Goal: Task Accomplishment & Management: Use online tool/utility

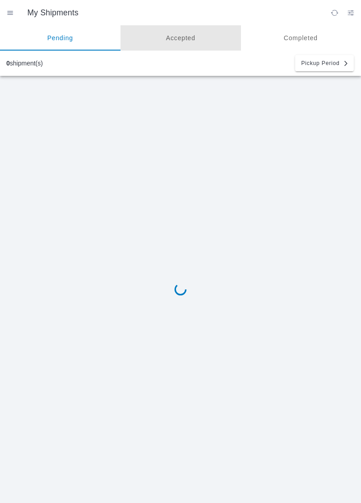
click at [181, 42] on ion-segment-button "Accepted" at bounding box center [180, 37] width 120 height 25
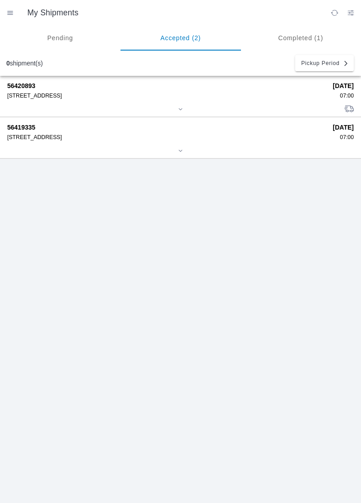
click at [294, 96] on div "[STREET_ADDRESS]" at bounding box center [166, 96] width 319 height 6
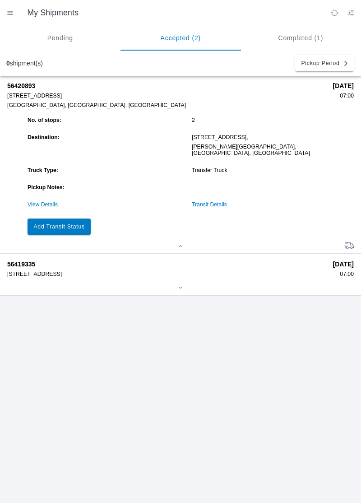
click at [0, 0] on slot "Add Transit Status" at bounding box center [0, 0] width 0 height 0
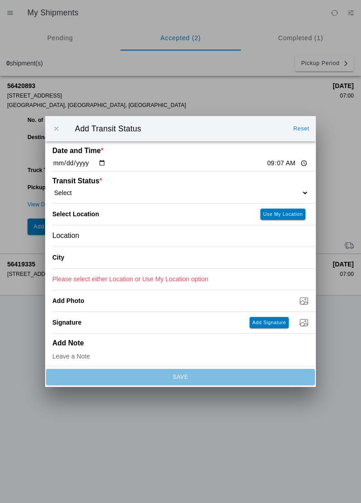
click at [266, 167] on input "09:07" at bounding box center [287, 162] width 42 height 9
type input "09:03"
click at [290, 189] on select "Select Arrive at Drop Off Arrive at Pickup Break Start Break Stop Depart Drop O…" at bounding box center [180, 193] width 256 height 8
select select "ARVDLVLOC"
click at [0, 0] on slot "Use My Location" at bounding box center [0, 0] width 0 height 0
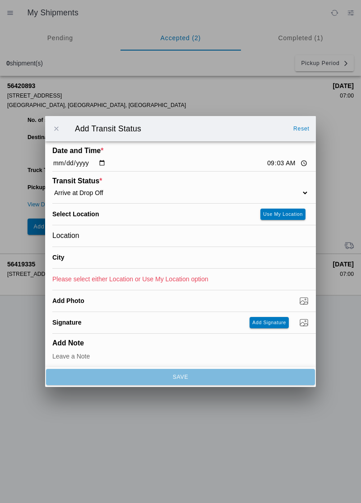
type input "[PERSON_NAME] Mill"
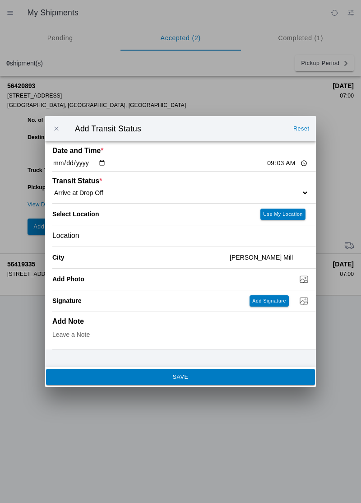
click at [208, 388] on ion-backdrop at bounding box center [180, 251] width 361 height 503
